Goal: Navigation & Orientation: Find specific page/section

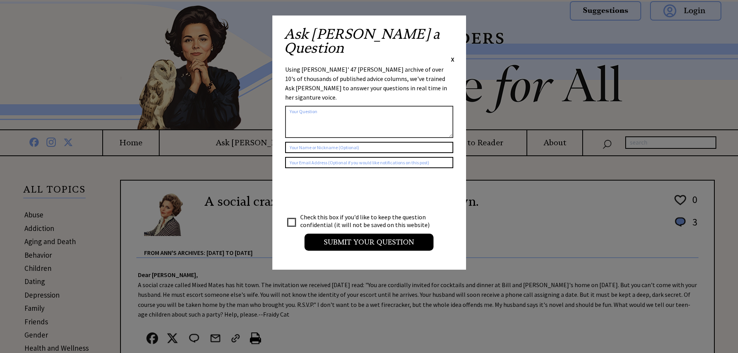
click at [449, 33] on div "Ask [PERSON_NAME] a Question X" at bounding box center [369, 45] width 171 height 36
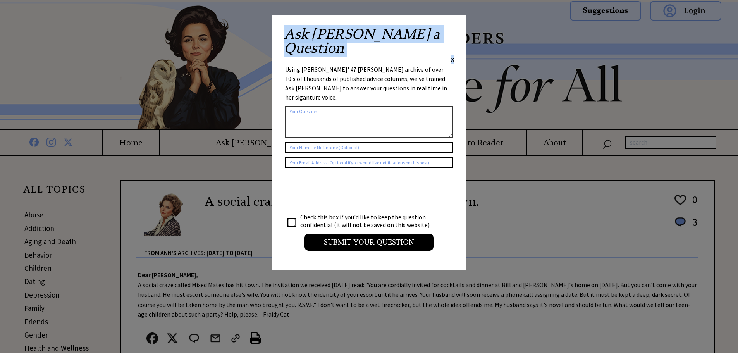
drag, startPoint x: 453, startPoint y: 31, endPoint x: 441, endPoint y: 35, distance: 13.6
click at [448, 33] on div "Ask [PERSON_NAME] a Question X" at bounding box center [369, 45] width 171 height 36
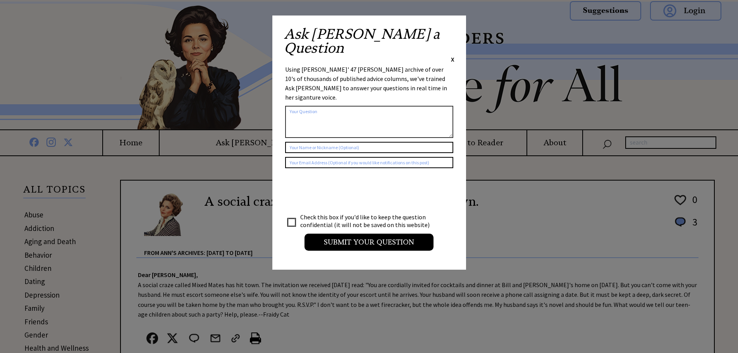
drag, startPoint x: 122, startPoint y: 190, endPoint x: 125, endPoint y: 184, distance: 6.6
click at [451, 55] on span "X" at bounding box center [452, 59] width 3 height 8
